Goal: Obtain resource: Download file/media

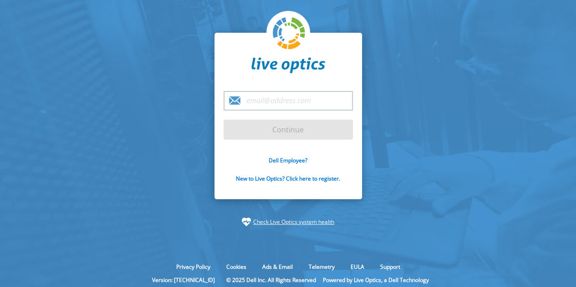
click at [274, 93] on input "email" at bounding box center [288, 101] width 129 height 20
type input "[PERSON_NAME][EMAIL_ADDRESS][PERSON_NAME][DOMAIN_NAME]"
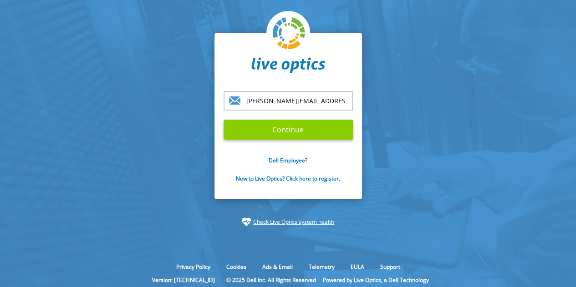
click at [289, 133] on input "Continue" at bounding box center [288, 130] width 129 height 20
click at [281, 130] on input "Continue" at bounding box center [288, 130] width 129 height 20
click at [298, 132] on input "Continue" at bounding box center [288, 130] width 129 height 20
click at [345, 100] on input "[PERSON_NAME][EMAIL_ADDRESS][PERSON_NAME][DOMAIN_NAME]" at bounding box center [288, 101] width 129 height 20
click at [224, 120] on input "Continue" at bounding box center [288, 130] width 129 height 20
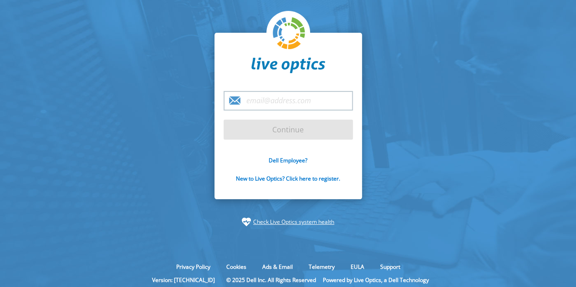
click at [254, 92] on input "email" at bounding box center [288, 101] width 129 height 20
type input "[PERSON_NAME][EMAIL_ADDRESS][PERSON_NAME][DOMAIN_NAME]"
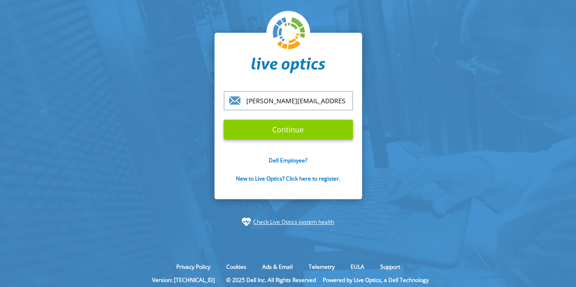
click at [278, 132] on input "Continue" at bounding box center [288, 130] width 129 height 20
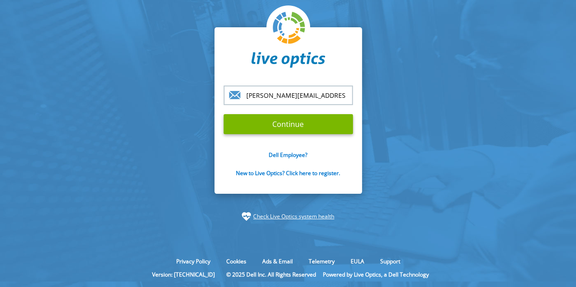
scroll to position [8, 0]
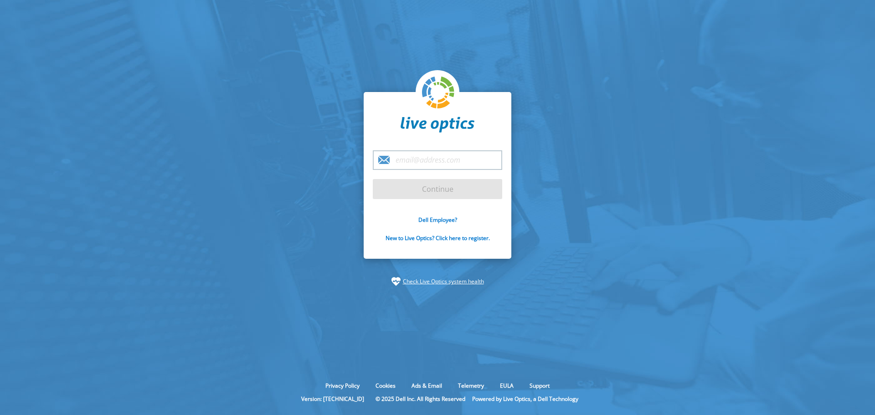
click at [437, 167] on input "email" at bounding box center [437, 160] width 129 height 20
type input "[PERSON_NAME][EMAIL_ADDRESS][PERSON_NAME][DOMAIN_NAME]"
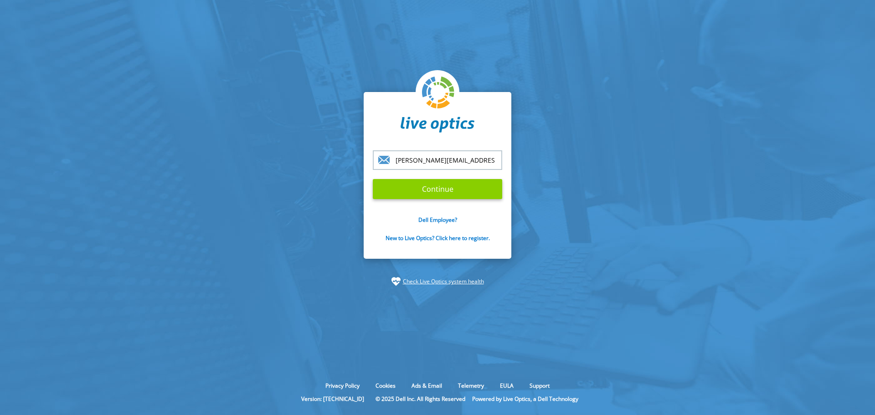
click at [482, 187] on input "Continue" at bounding box center [437, 189] width 129 height 20
click at [482, 188] on input "Continue" at bounding box center [437, 189] width 129 height 20
click at [481, 187] on input "Continue" at bounding box center [437, 189] width 129 height 20
click at [482, 186] on input "Continue" at bounding box center [437, 189] width 129 height 20
click at [482, 185] on input "Continue" at bounding box center [437, 189] width 129 height 20
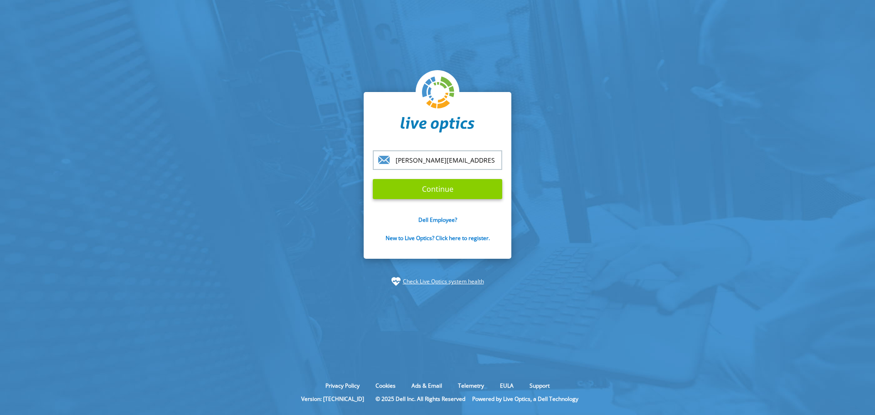
click at [482, 185] on input "Continue" at bounding box center [437, 189] width 129 height 20
click at [482, 184] on input "Continue" at bounding box center [437, 189] width 129 height 20
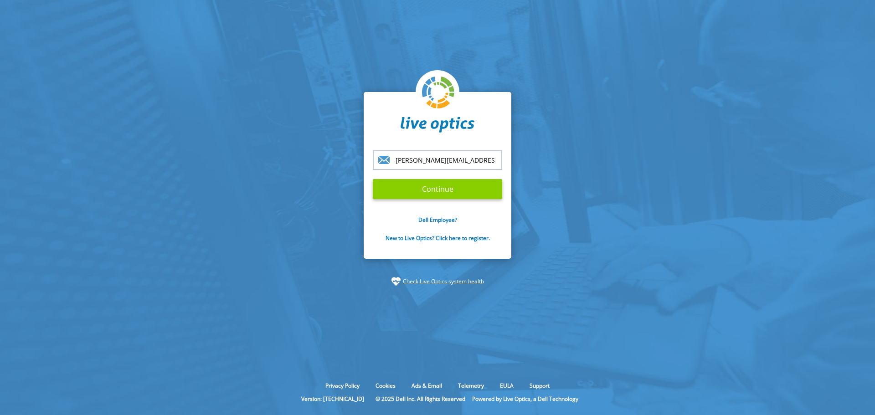
click at [481, 184] on input "Continue" at bounding box center [437, 189] width 129 height 20
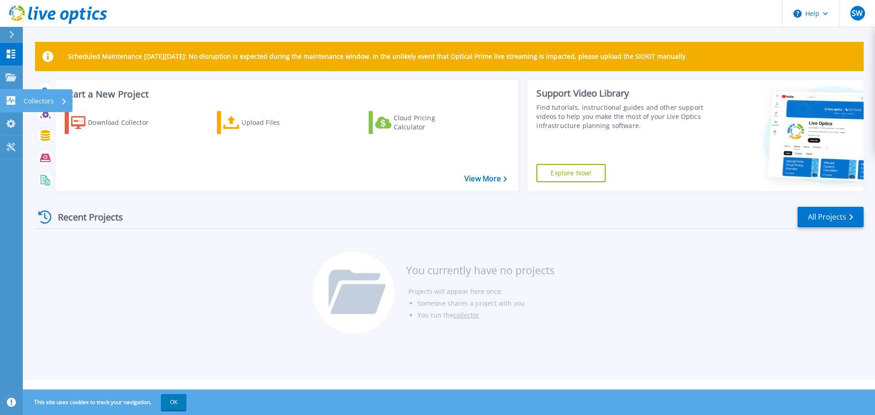
click at [12, 98] on icon at bounding box center [11, 100] width 9 height 9
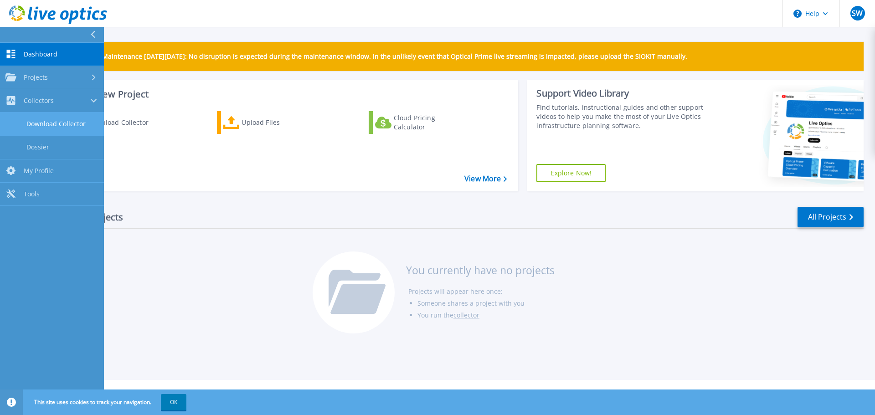
click at [42, 122] on link "Download Collector" at bounding box center [52, 124] width 104 height 23
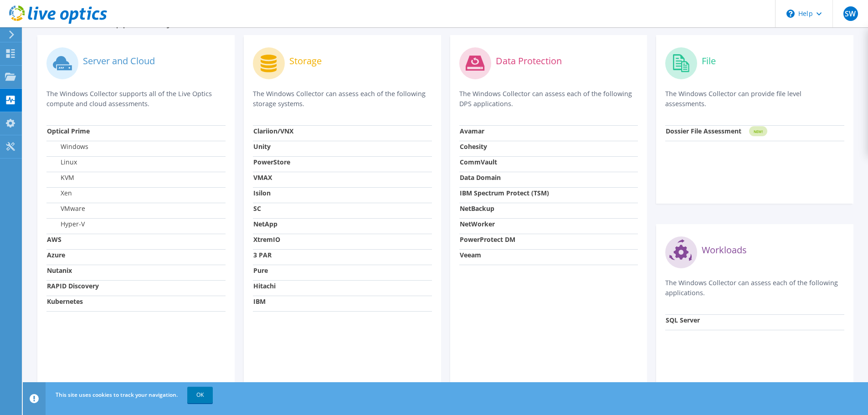
scroll to position [273, 0]
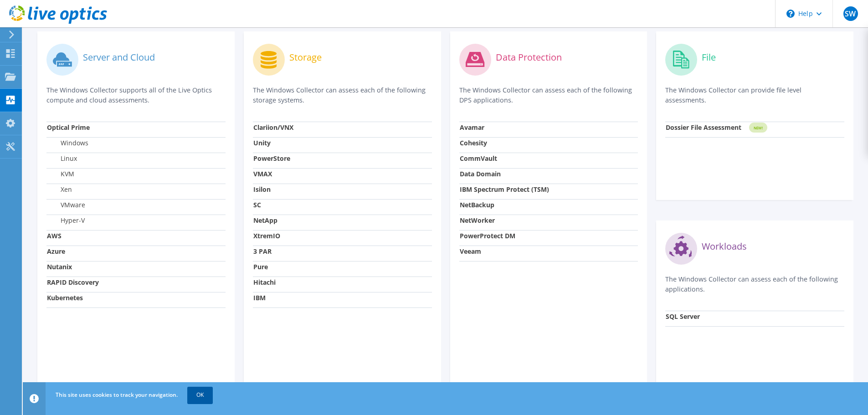
drag, startPoint x: 198, startPoint y: 398, endPoint x: 200, endPoint y: 387, distance: 11.0
click at [199, 398] on link "OK" at bounding box center [200, 395] width 26 height 16
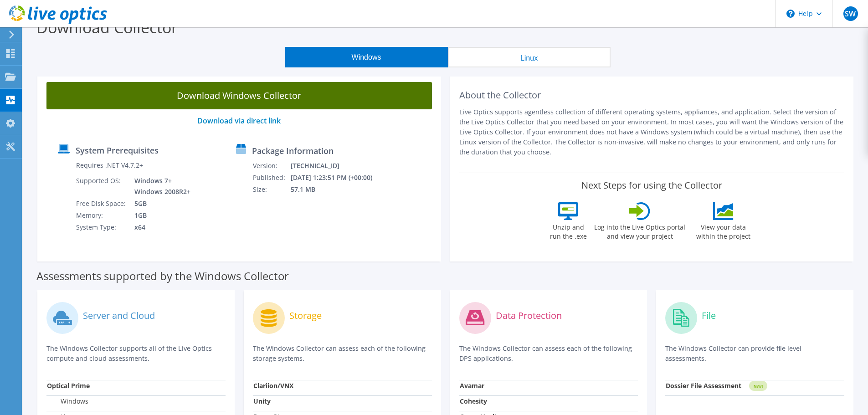
scroll to position [0, 0]
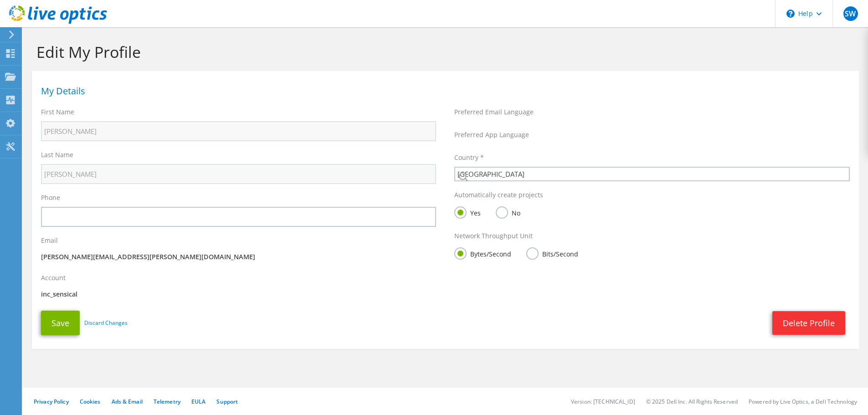
select select "75"
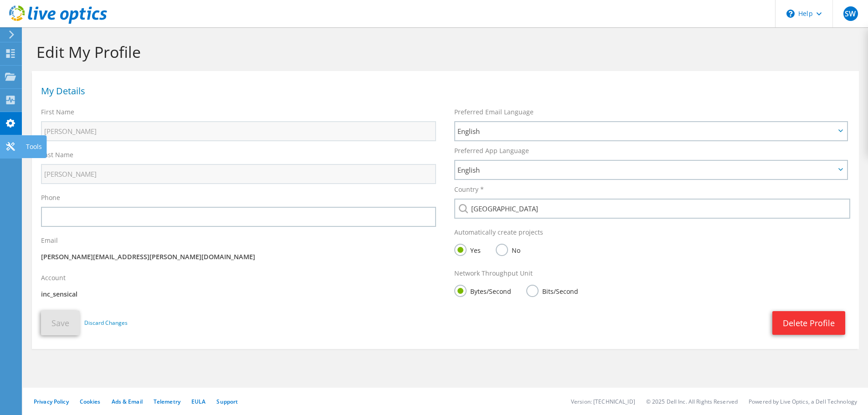
click at [12, 148] on use at bounding box center [10, 146] width 9 height 9
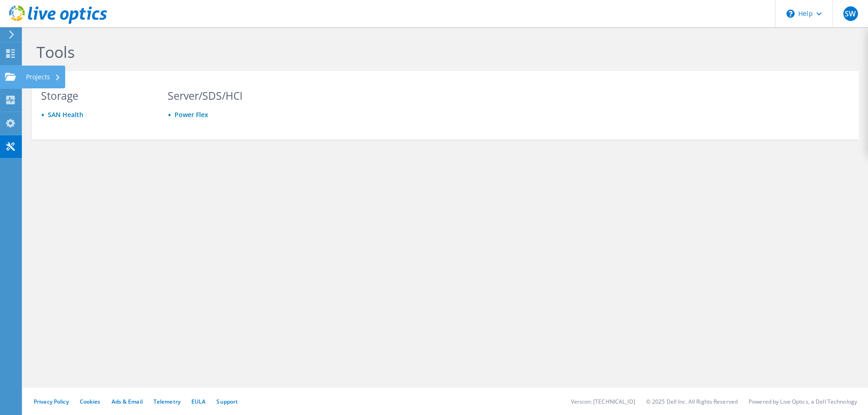
click at [8, 75] on icon at bounding box center [10, 76] width 11 height 9
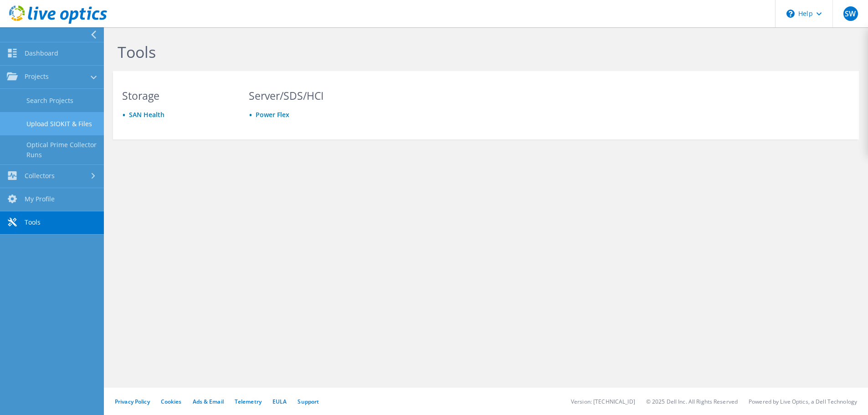
click at [48, 123] on link "Upload SIOKIT & Files" at bounding box center [52, 123] width 104 height 23
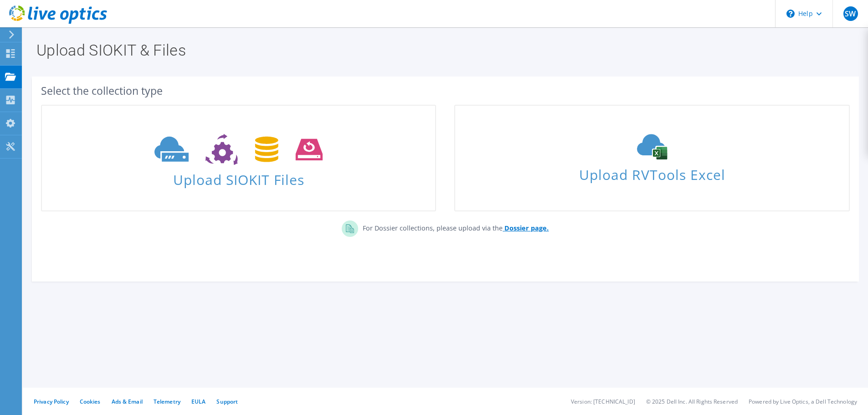
click at [522, 229] on b "Dossier page." at bounding box center [526, 228] width 44 height 9
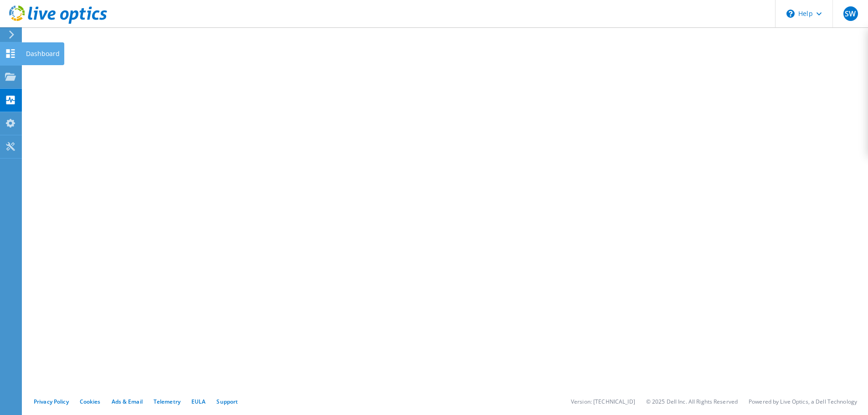
click at [7, 53] on icon at bounding box center [10, 53] width 11 height 9
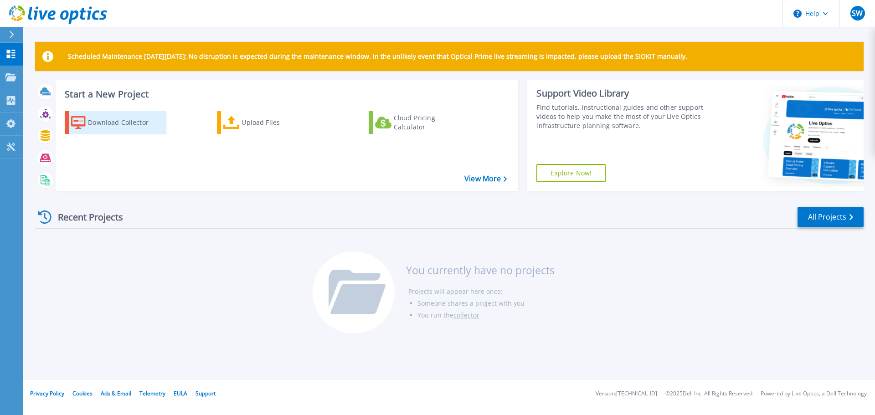
click at [108, 123] on div "Download Collector" at bounding box center [124, 122] width 73 height 18
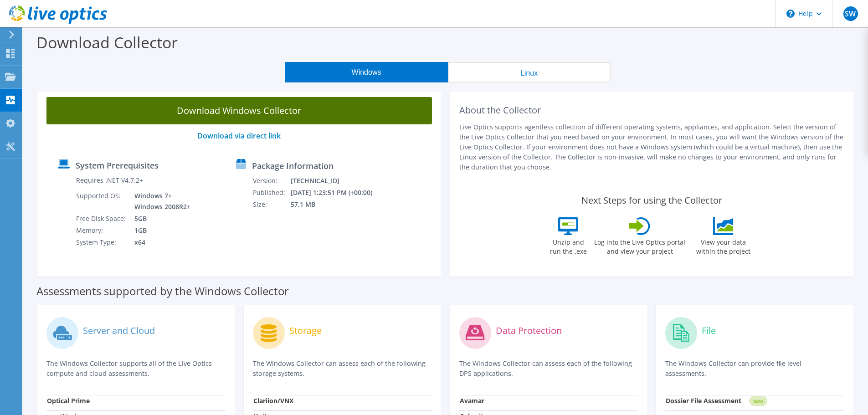
click at [246, 113] on link "Download Windows Collector" at bounding box center [238, 110] width 385 height 27
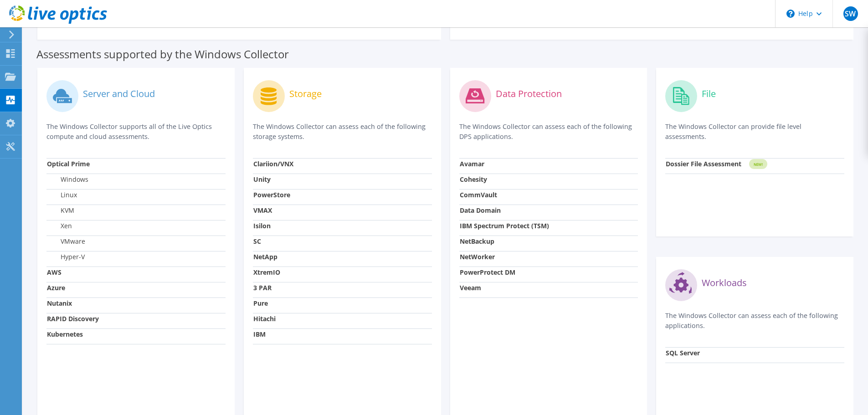
scroll to position [66, 0]
